Goal: Task Accomplishment & Management: Manage account settings

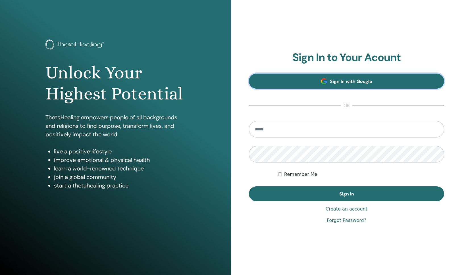
click at [349, 81] on span "Sign In with Google" at bounding box center [351, 81] width 42 height 6
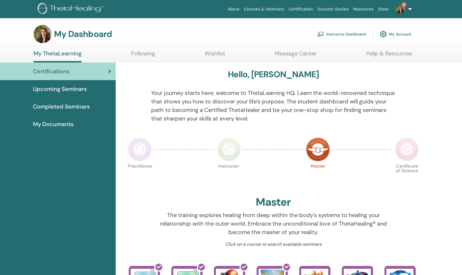
click at [337, 33] on link "Instructor Dashboard" at bounding box center [341, 34] width 49 height 13
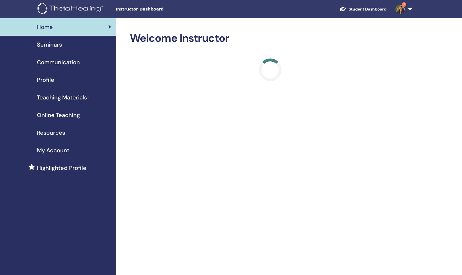
click at [56, 45] on span "Seminars" at bounding box center [49, 44] width 25 height 9
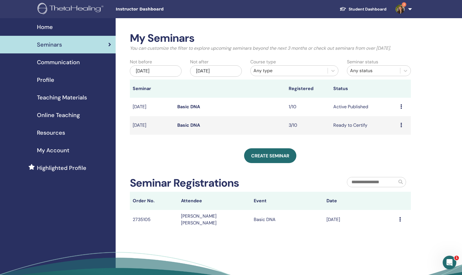
click at [401, 106] on icon at bounding box center [402, 106] width 2 height 5
click at [392, 127] on link "Attendees" at bounding box center [394, 128] width 22 height 6
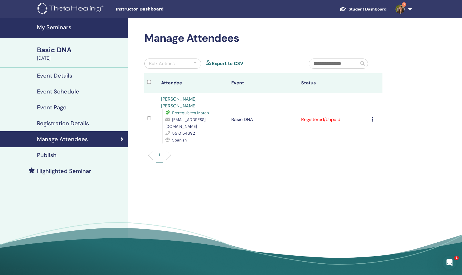
click at [65, 92] on h4 "Event Schedule" at bounding box center [58, 91] width 42 height 7
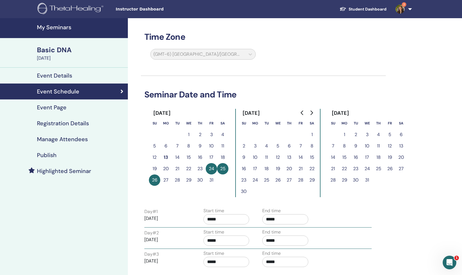
click at [56, 77] on h4 "Event Details" at bounding box center [54, 75] width 35 height 7
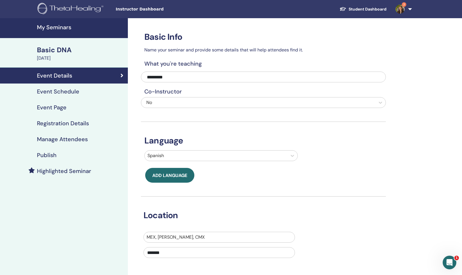
click at [57, 26] on h4 "My Seminars" at bounding box center [81, 27] width 88 height 7
